Goal: Task Accomplishment & Management: Manage account settings

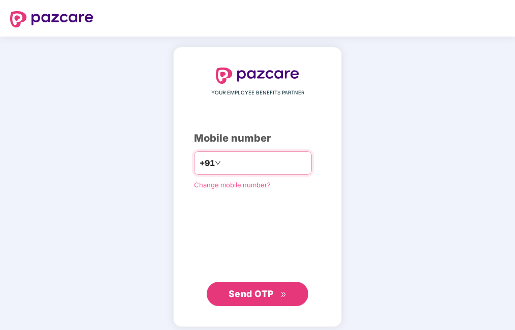
click at [232, 164] on input "number" at bounding box center [264, 163] width 83 height 16
drag, startPoint x: 252, startPoint y: 303, endPoint x: 245, endPoint y: 300, distance: 7.9
click at [250, 303] on button "Send OTP" at bounding box center [258, 294] width 102 height 24
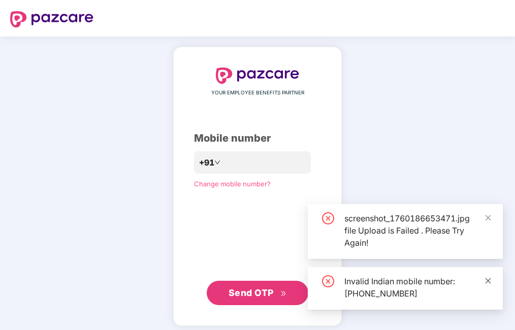
click at [488, 280] on icon "close" at bounding box center [488, 281] width 6 height 6
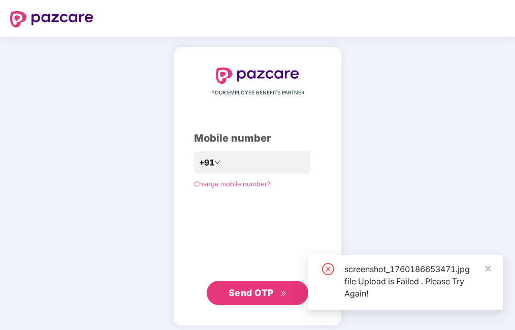
drag, startPoint x: 482, startPoint y: 264, endPoint x: 462, endPoint y: 262, distance: 20.0
click at [482, 265] on div "screenshot_1760186653471.jpg file Upload is Failed . Please Try Again!" at bounding box center [417, 281] width 146 height 37
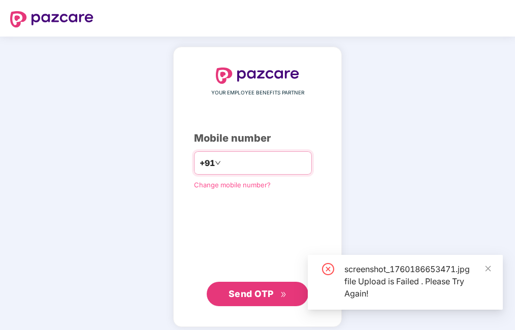
drag, startPoint x: 276, startPoint y: 162, endPoint x: -2, endPoint y: 162, distance: 277.8
click at [0, 162] on html "**********" at bounding box center [257, 165] width 515 height 330
click at [223, 165] on input "**********" at bounding box center [264, 163] width 83 height 16
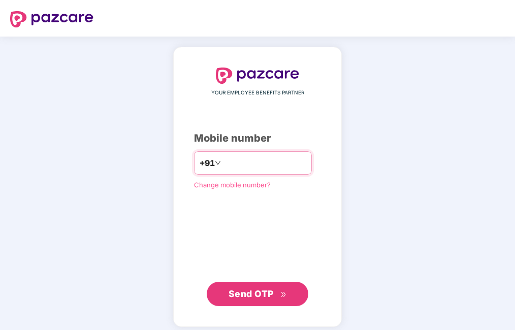
type input "**********"
click at [267, 293] on span "Send OTP" at bounding box center [251, 293] width 45 height 11
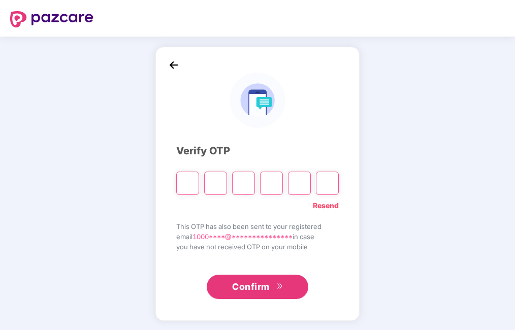
type input "*"
click at [220, 182] on input "*" at bounding box center [215, 183] width 23 height 23
type input "*"
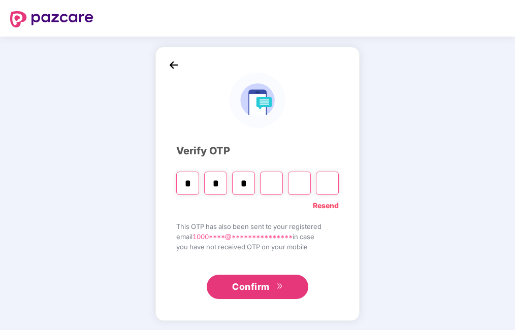
type input "*"
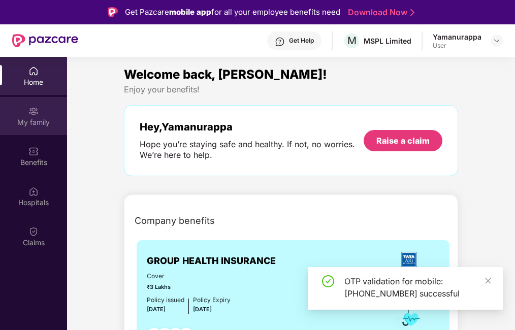
click at [35, 119] on div "My family" at bounding box center [33, 122] width 67 height 10
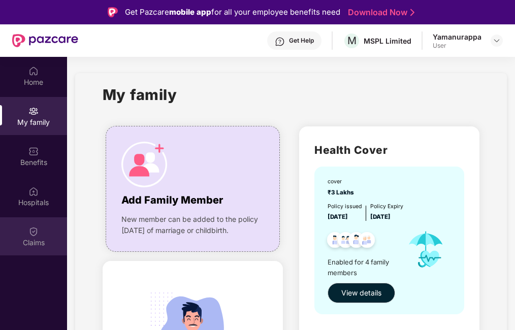
click at [31, 238] on div "Claims" at bounding box center [33, 243] width 67 height 10
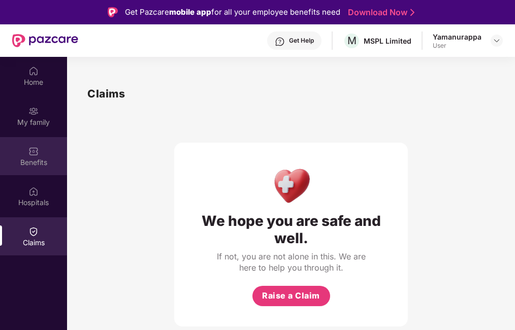
click at [30, 153] on img at bounding box center [33, 151] width 10 height 10
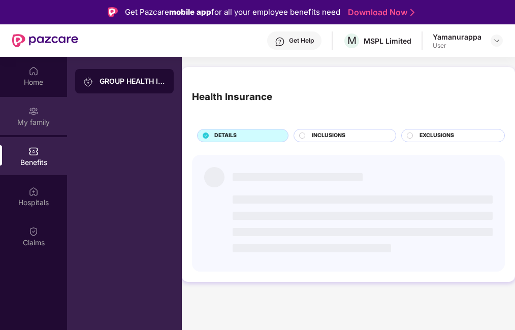
click at [32, 118] on div "My family" at bounding box center [33, 122] width 67 height 10
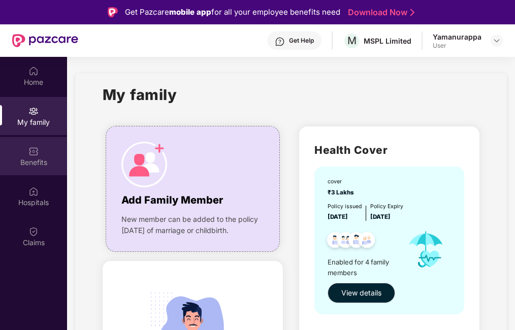
click at [36, 156] on div "Benefits" at bounding box center [33, 156] width 67 height 38
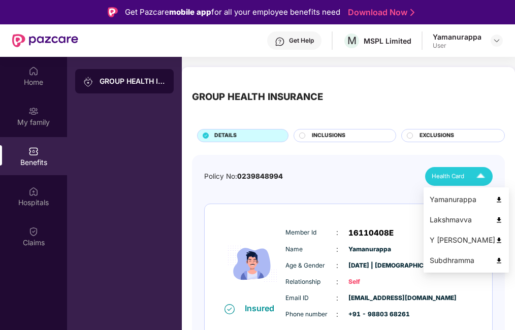
click at [473, 170] on img at bounding box center [481, 177] width 18 height 18
click at [453, 216] on div "Lakshmavva" at bounding box center [466, 219] width 73 height 11
